Goal: Task Accomplishment & Management: Manage account settings

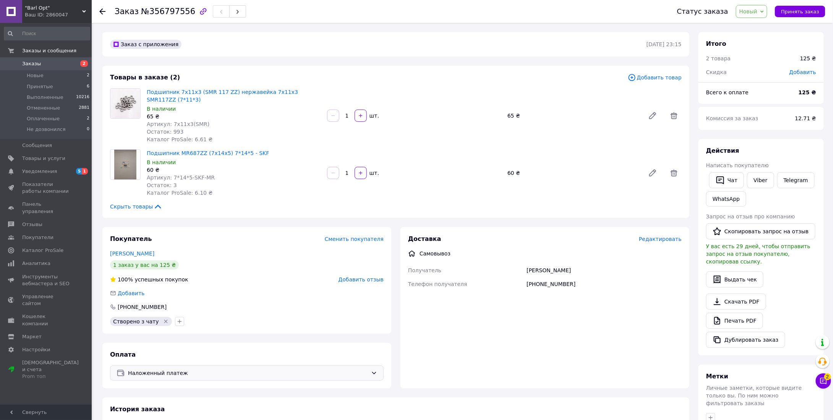
click at [176, 366] on div "Наложенный платеж" at bounding box center [247, 373] width 274 height 15
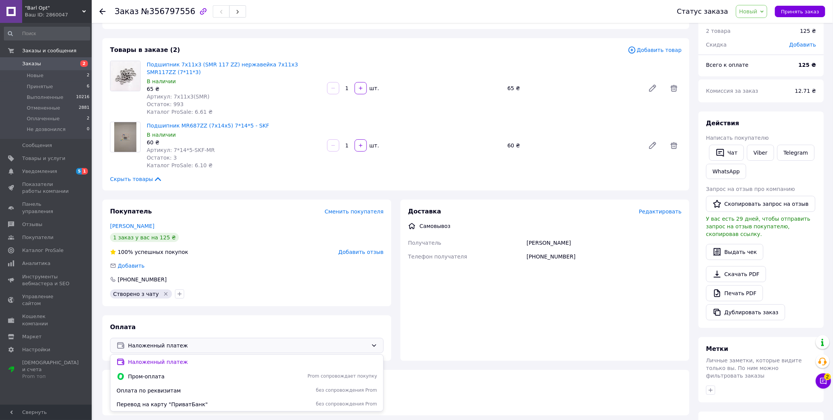
scroll to position [38, 0]
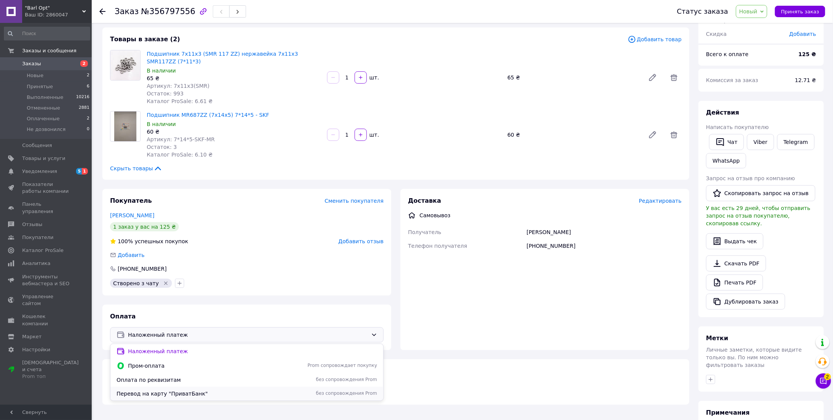
click at [168, 391] on span "Перевод на карту "ПриватБанк"" at bounding box center [194, 394] width 155 height 8
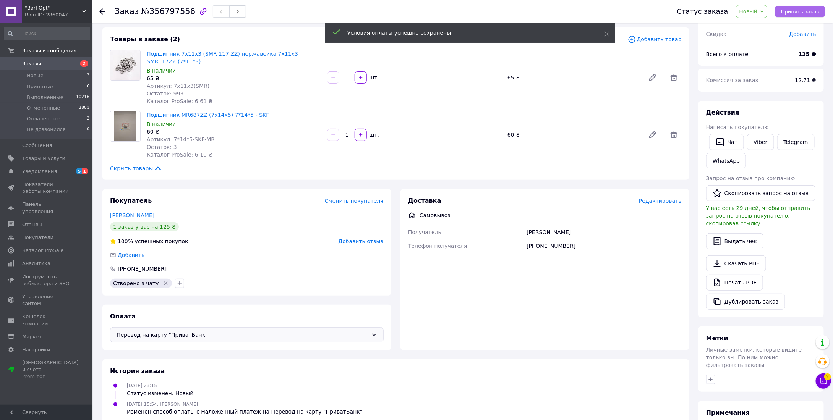
click at [802, 12] on span "Принять заказ" at bounding box center [800, 12] width 38 height 6
click at [69, 172] on span "Уведомления" at bounding box center [46, 171] width 49 height 7
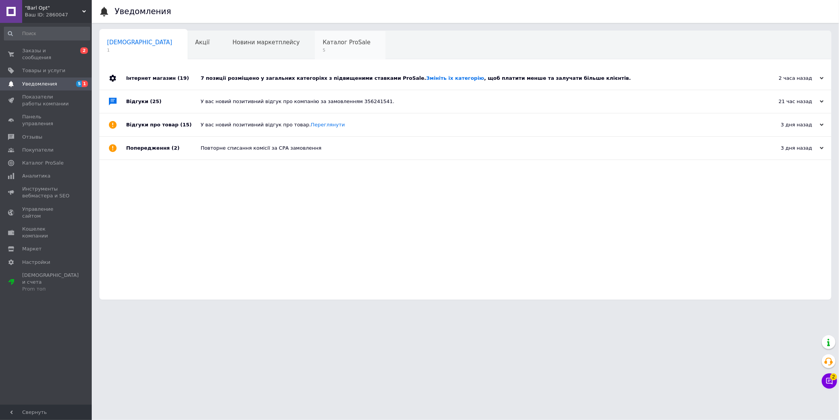
click at [322, 41] on span "Каталог ProSale" at bounding box center [346, 42] width 48 height 7
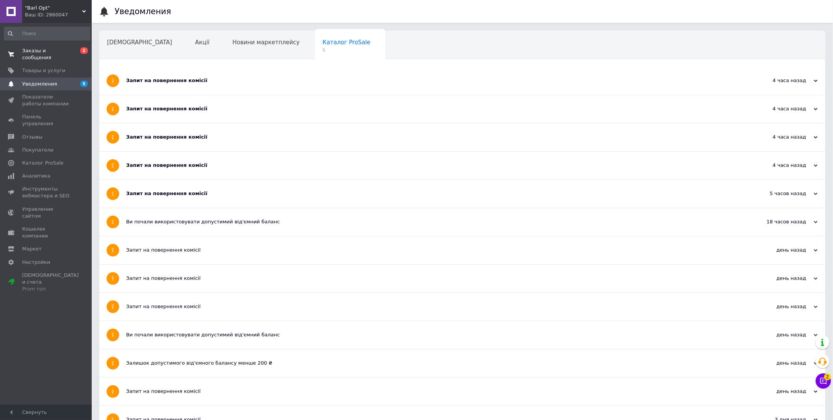
click at [57, 51] on span "Заказы и сообщения" at bounding box center [46, 54] width 49 height 14
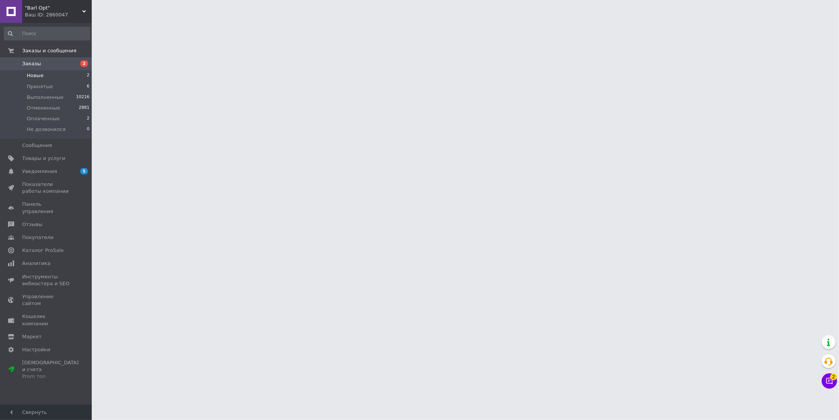
click at [51, 73] on li "Новые 2" at bounding box center [47, 75] width 94 height 11
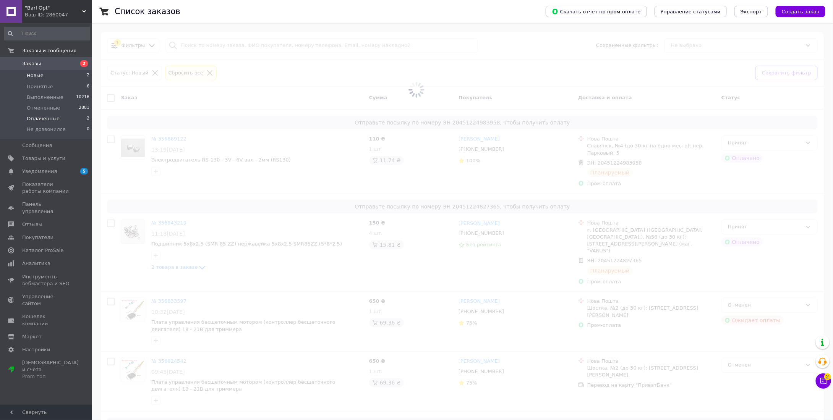
click at [52, 118] on span "Оплаченные" at bounding box center [43, 118] width 33 height 7
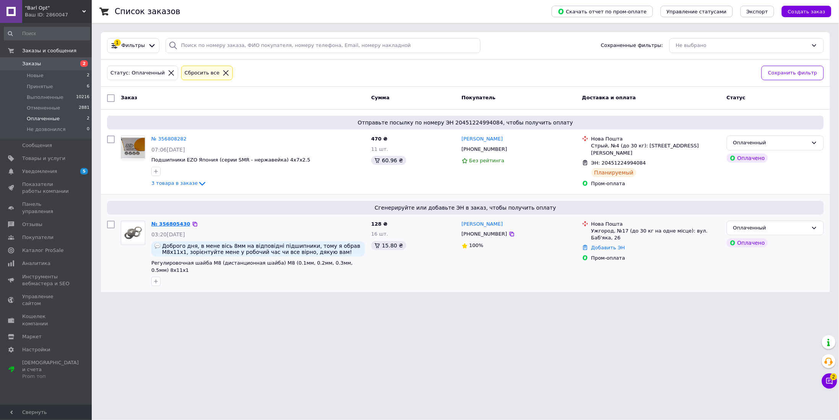
click at [178, 222] on link "№ 356805430" at bounding box center [170, 224] width 39 height 6
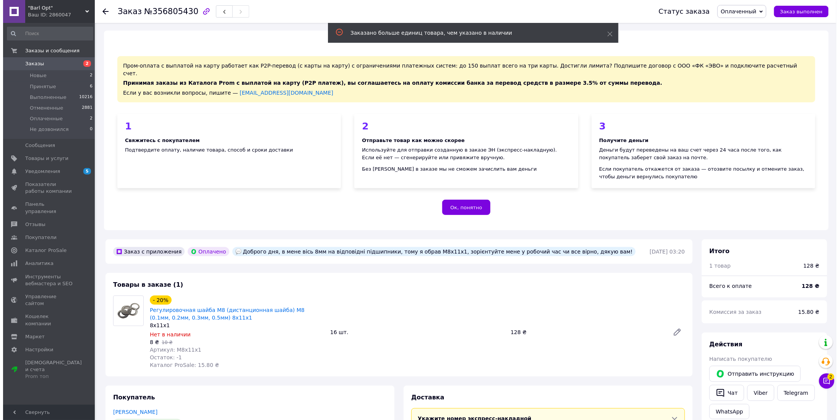
scroll to position [267, 0]
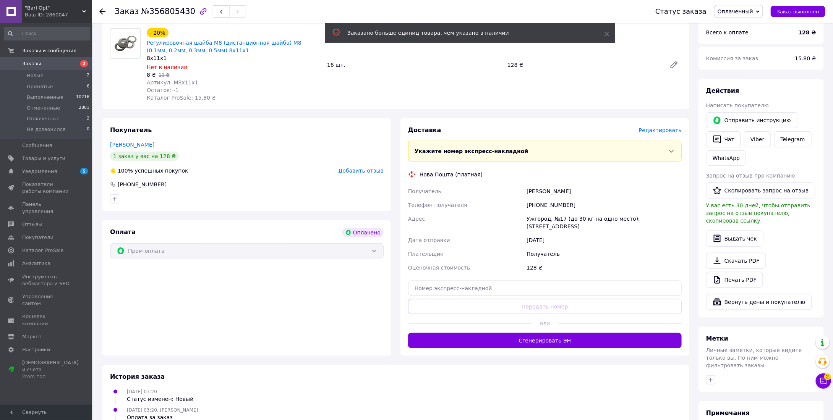
click at [676, 127] on span "Редактировать" at bounding box center [660, 130] width 43 height 6
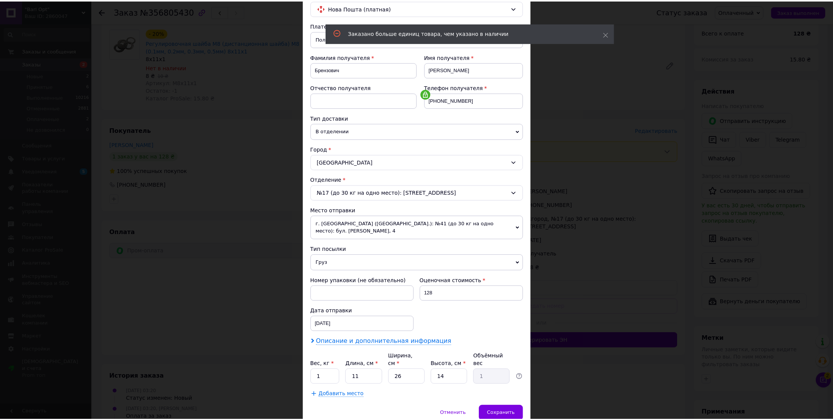
scroll to position [83, 0]
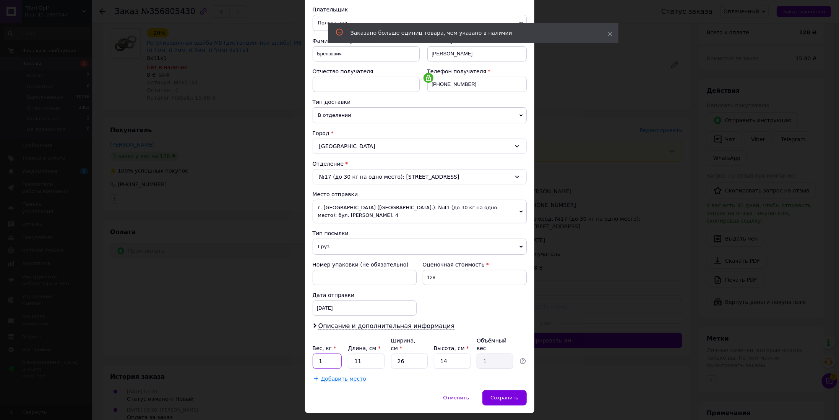
drag, startPoint x: 333, startPoint y: 343, endPoint x: 307, endPoint y: 345, distance: 26.5
click at [307, 345] on div "Способ доставки Нова Пошта (платная) Плательщик Получатель Отправитель Фамилия …" at bounding box center [419, 179] width 229 height 423
type input "0.1"
click at [369, 354] on input "11" at bounding box center [366, 361] width 37 height 15
type input "1"
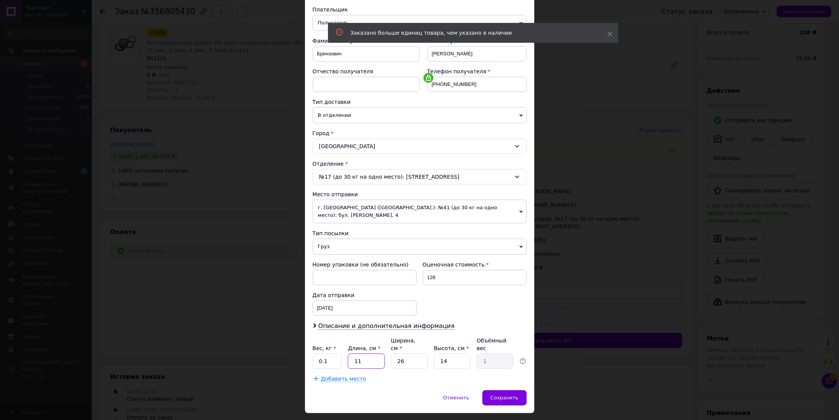
type input "0.1"
type input "10"
type input "0.91"
type input "10"
drag, startPoint x: 402, startPoint y: 342, endPoint x: 394, endPoint y: 342, distance: 8.4
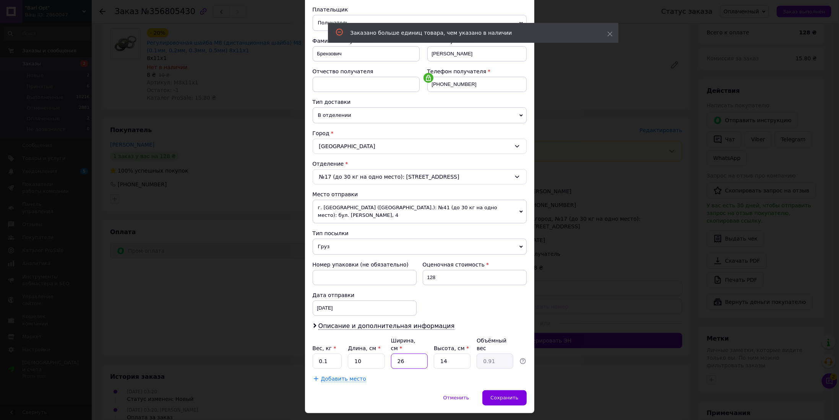
click at [394, 354] on input "26" at bounding box center [409, 361] width 37 height 15
type input "1"
type input "0.1"
type input "10"
type input "0.35"
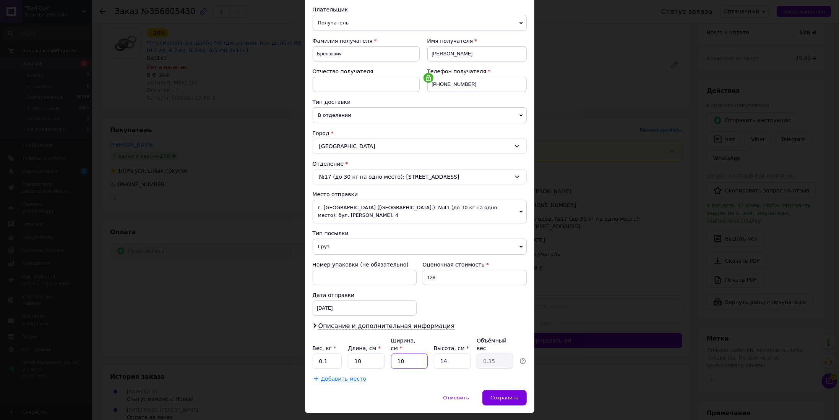
type input "10"
drag, startPoint x: 446, startPoint y: 345, endPoint x: 437, endPoint y: 345, distance: 8.4
click at [437, 354] on input "14" at bounding box center [452, 361] width 37 height 15
type input "3"
type input "0.1"
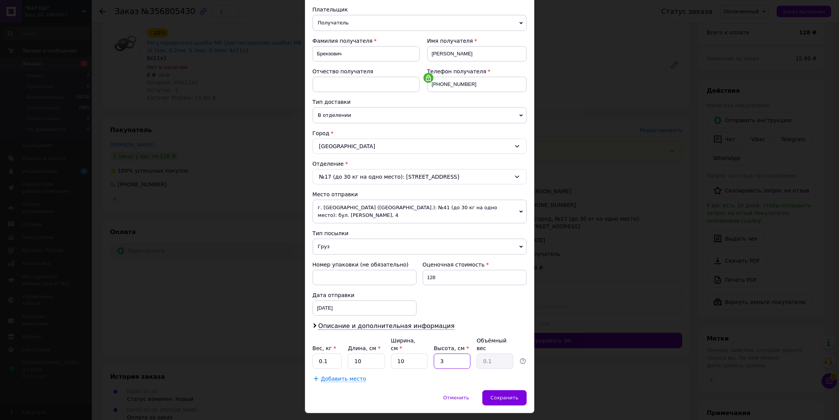
type input "3"
click at [423, 375] on div "Добавить место" at bounding box center [420, 379] width 214 height 8
click at [517, 395] on span "Сохранить" at bounding box center [504, 398] width 28 height 6
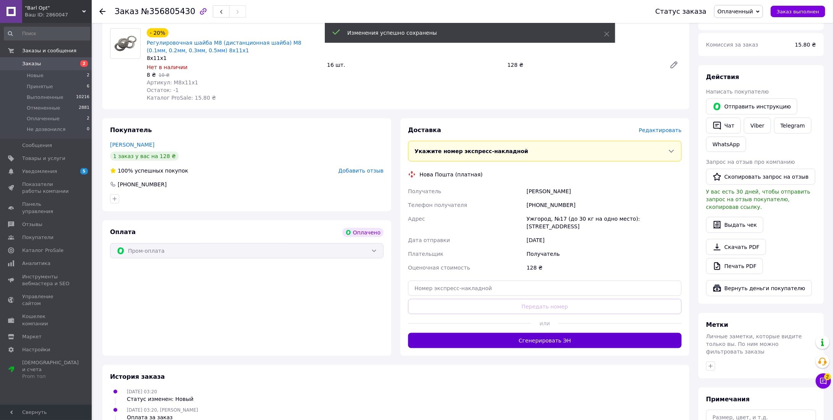
click at [556, 333] on button "Сгенерировать ЭН" at bounding box center [545, 340] width 274 height 15
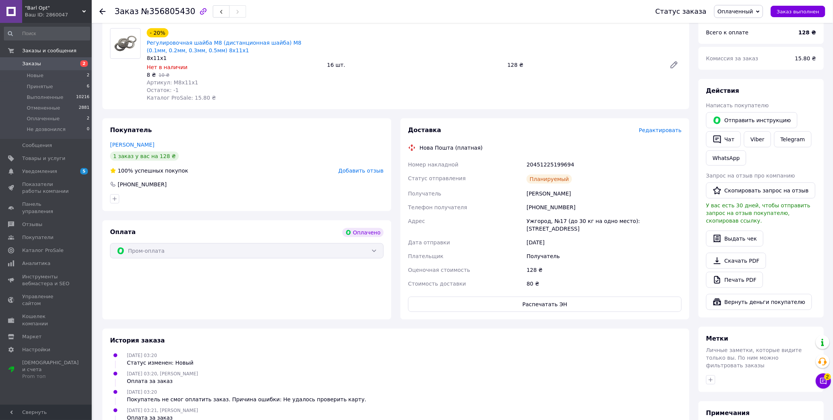
click at [100, 11] on use at bounding box center [102, 11] width 6 height 6
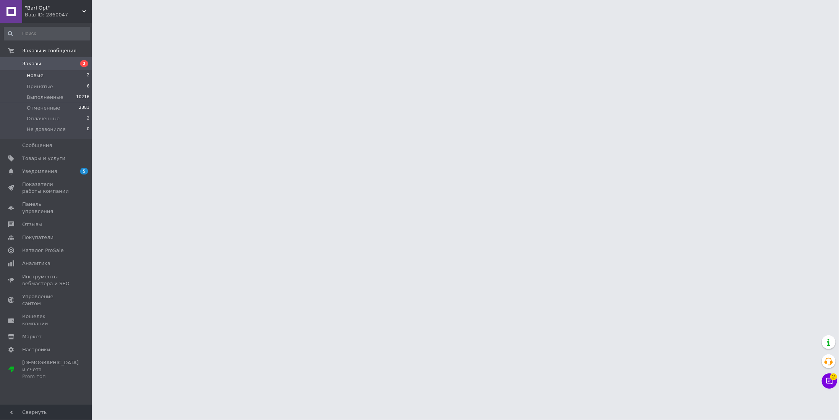
click at [52, 74] on li "Новые 2" at bounding box center [47, 75] width 94 height 11
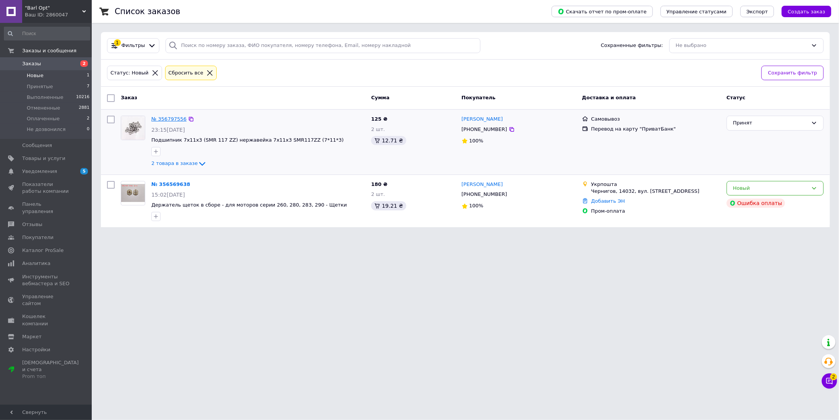
click at [159, 117] on link "№ 356797556" at bounding box center [168, 119] width 35 height 6
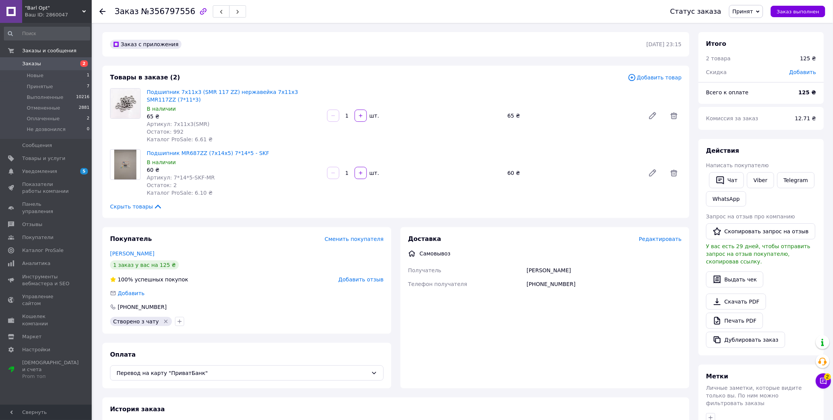
click at [102, 8] on icon at bounding box center [102, 11] width 6 height 6
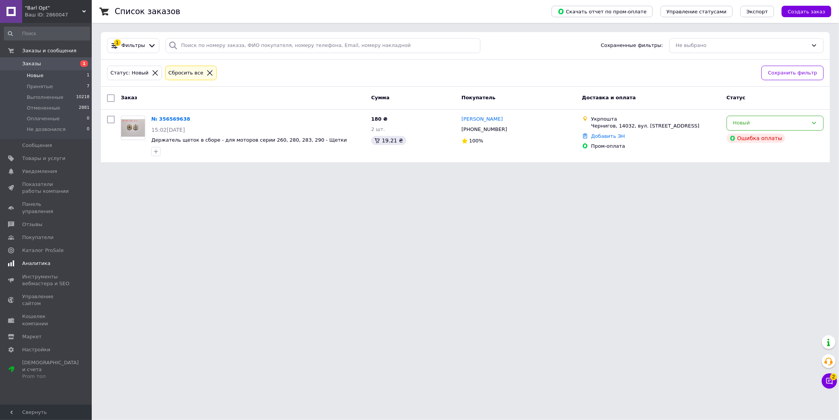
click at [45, 260] on span "Аналитика" at bounding box center [36, 263] width 28 height 7
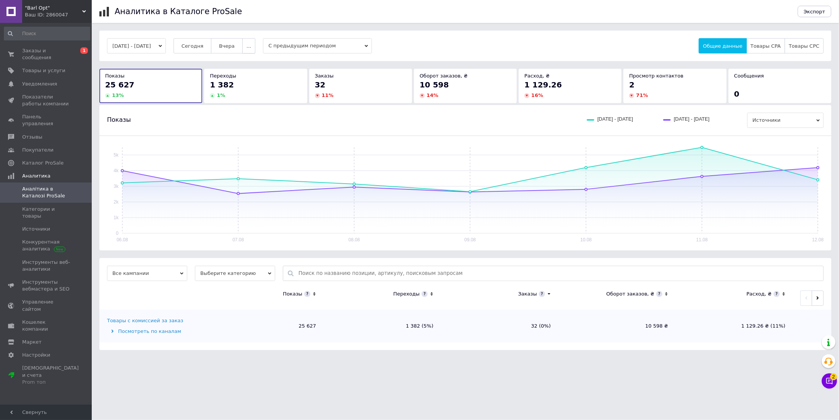
click at [251, 47] on span "..." at bounding box center [248, 46] width 5 height 6
click at [241, 60] on span "Месяц" at bounding box center [233, 61] width 16 height 6
